Goal: Find specific page/section: Find specific page/section

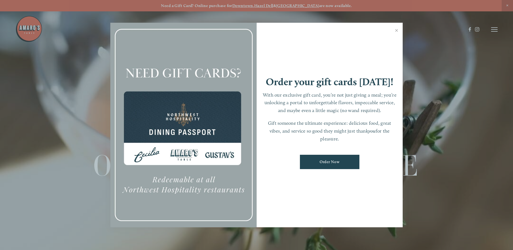
click at [491, 29] on div at bounding box center [256, 125] width 513 height 250
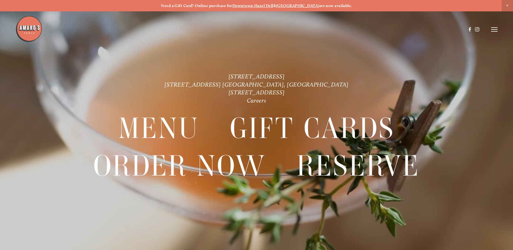
click at [496, 32] on icon at bounding box center [494, 29] width 6 height 5
click at [381, 29] on span "Menu" at bounding box center [381, 29] width 11 height 5
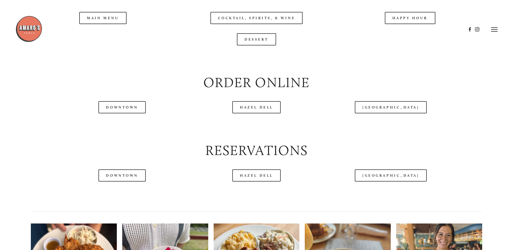
scroll to position [649, 0]
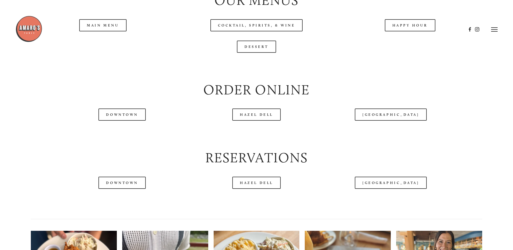
click at [109, 191] on div "Downtown" at bounding box center [122, 182] width 115 height 21
click at [109, 189] on link "Downtown" at bounding box center [121, 182] width 47 height 12
